Goal: Use online tool/utility

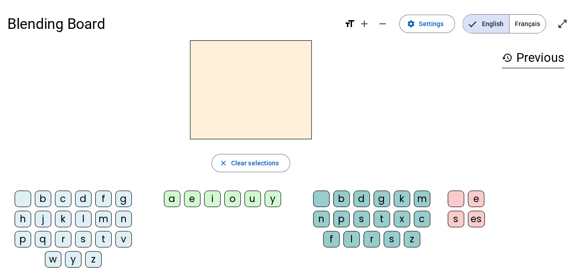
click at [99, 143] on div "close Clear selections b c d f g h j k l m n p q r s t v w y z a e i o u y b d …" at bounding box center [250, 157] width 487 height 234
click at [84, 202] on div "d" at bounding box center [83, 198] width 16 height 16
click at [254, 200] on div "u" at bounding box center [252, 198] width 16 height 16
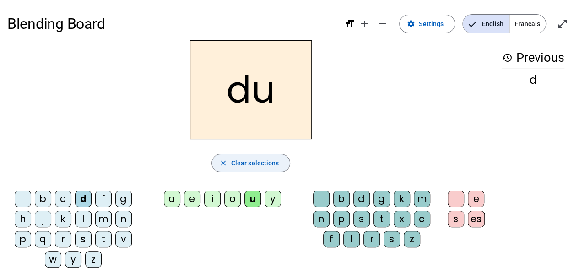
click at [225, 164] on mat-icon "close" at bounding box center [223, 163] width 8 height 8
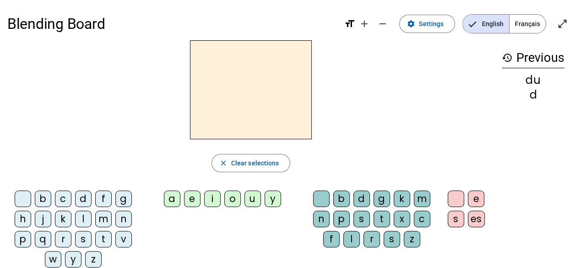
click at [100, 222] on div "m" at bounding box center [103, 219] width 16 height 16
click at [252, 202] on div "u" at bounding box center [252, 198] width 16 height 16
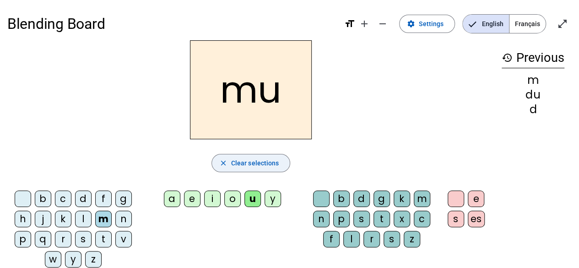
click at [230, 163] on span "button" at bounding box center [251, 163] width 78 height 22
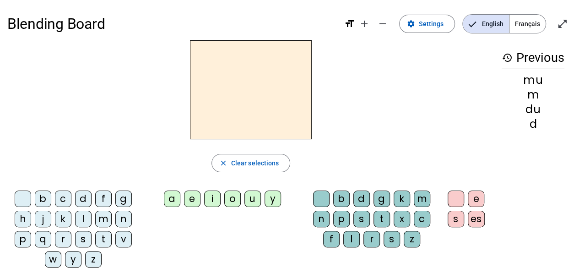
click at [79, 201] on div "d" at bounding box center [83, 198] width 16 height 16
click at [171, 200] on div "a" at bounding box center [172, 198] width 16 height 16
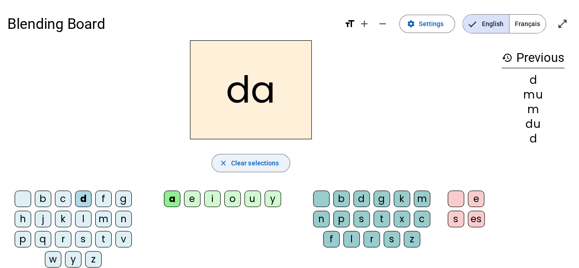
click at [243, 161] on span "Clear selections" at bounding box center [255, 163] width 48 height 11
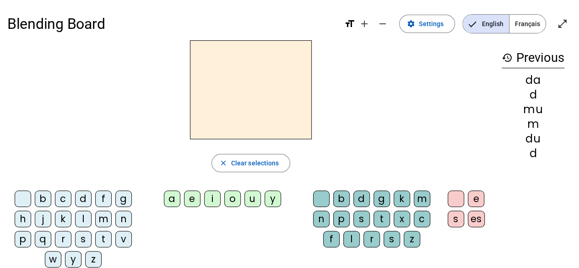
click at [83, 198] on div "d" at bounding box center [83, 198] width 16 height 16
click at [214, 201] on div "i" at bounding box center [212, 198] width 16 height 16
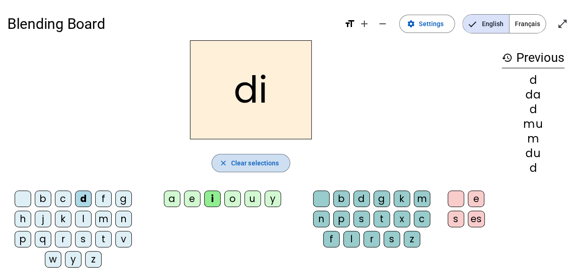
click at [229, 165] on span "button" at bounding box center [251, 163] width 78 height 22
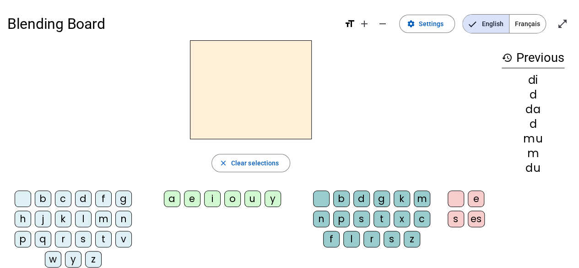
click at [84, 198] on div "d" at bounding box center [83, 198] width 16 height 16
click at [234, 200] on div "o" at bounding box center [232, 198] width 16 height 16
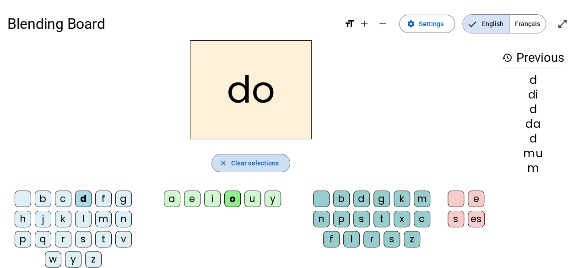
click at [223, 164] on mat-icon "close" at bounding box center [223, 163] width 8 height 8
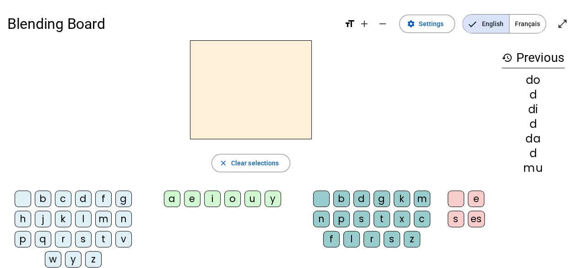
click at [82, 217] on div "l" at bounding box center [83, 219] width 16 height 16
click at [232, 199] on div "o" at bounding box center [232, 198] width 16 height 16
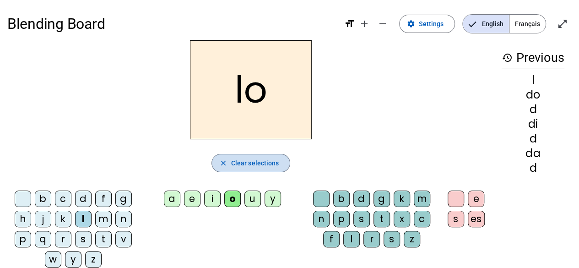
click at [228, 163] on mat-icon "close" at bounding box center [223, 163] width 8 height 8
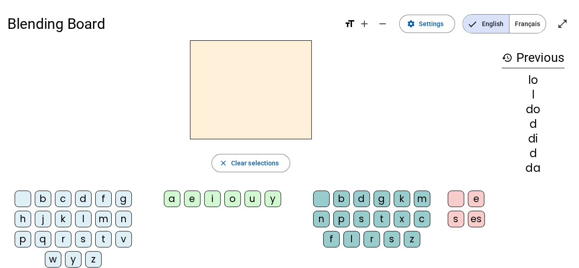
click at [101, 219] on div "m" at bounding box center [103, 219] width 16 height 16
click at [175, 200] on div "a" at bounding box center [172, 198] width 16 height 16
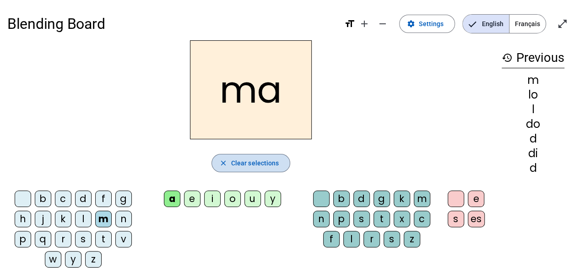
click at [217, 165] on span "button" at bounding box center [251, 163] width 78 height 22
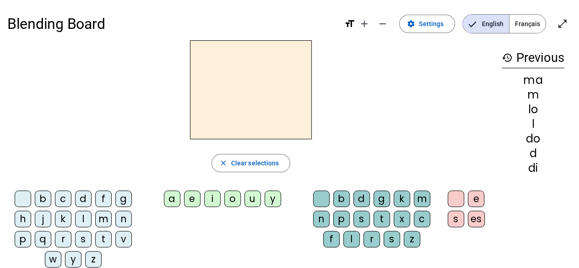
click at [81, 218] on div "l" at bounding box center [83, 219] width 16 height 16
click at [195, 197] on div "e" at bounding box center [192, 198] width 16 height 16
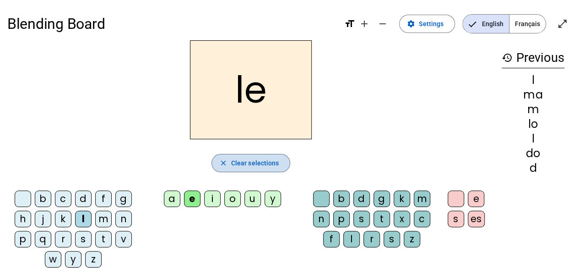
click at [230, 166] on span "button" at bounding box center [251, 163] width 78 height 22
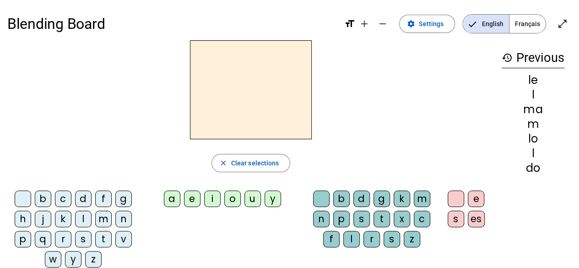
click at [104, 242] on div "t" at bounding box center [103, 239] width 16 height 16
click at [171, 199] on div "a" at bounding box center [172, 198] width 16 height 16
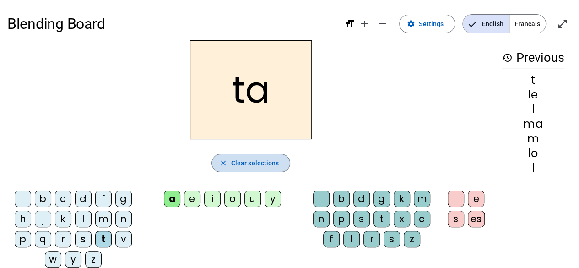
click at [228, 157] on span "button" at bounding box center [251, 163] width 78 height 22
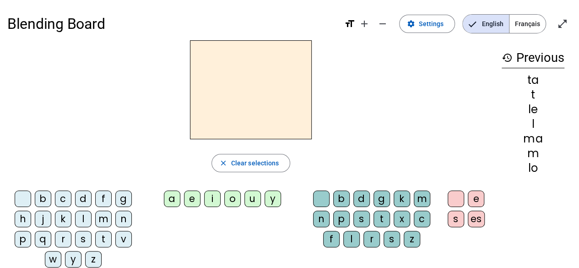
click at [105, 239] on div "t" at bounding box center [103, 239] width 16 height 16
click at [176, 200] on div "a" at bounding box center [172, 198] width 16 height 16
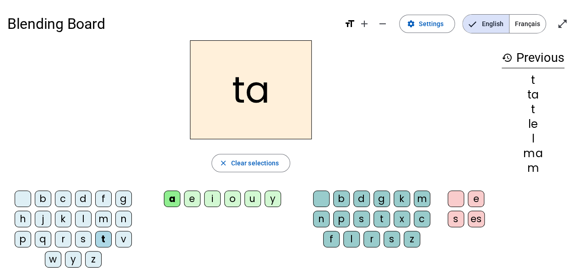
click at [105, 239] on div "t" at bounding box center [103, 239] width 16 height 16
click at [105, 240] on div "t" at bounding box center [103, 239] width 16 height 16
click at [264, 90] on h2 "ta" at bounding box center [251, 89] width 122 height 99
click at [268, 94] on h2 "ta" at bounding box center [251, 89] width 122 height 99
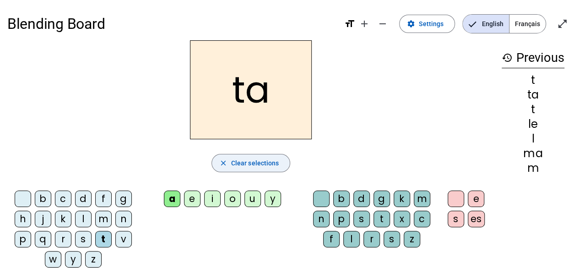
click at [223, 165] on mat-icon "close" at bounding box center [223, 163] width 8 height 8
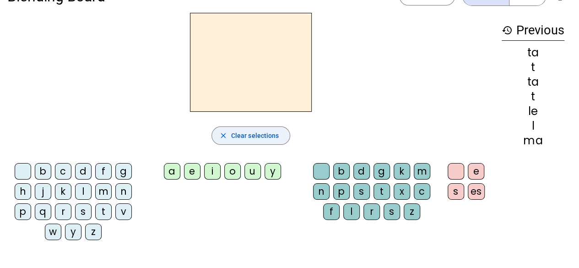
scroll to position [29, 0]
